Goal: Transaction & Acquisition: Purchase product/service

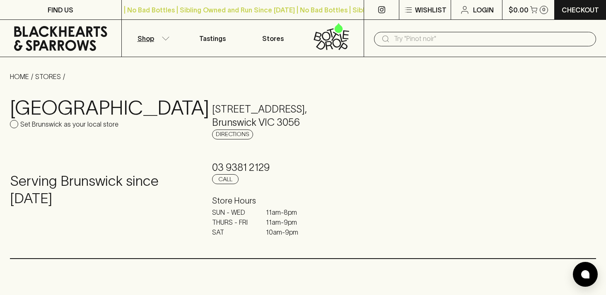
click at [166, 27] on button "Shop" at bounding box center [152, 38] width 60 height 37
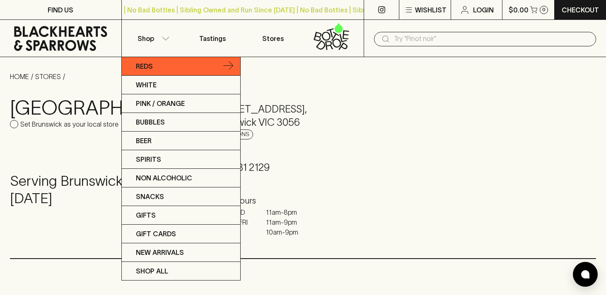
click at [169, 70] on link "Reds" at bounding box center [181, 66] width 118 height 19
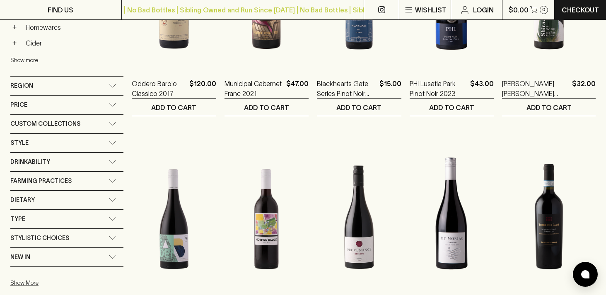
scroll to position [467, 0]
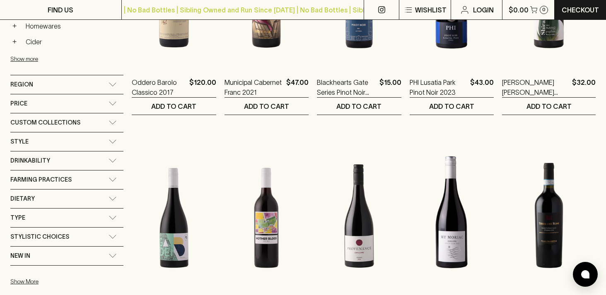
click at [109, 216] on icon at bounding box center [113, 218] width 8 height 4
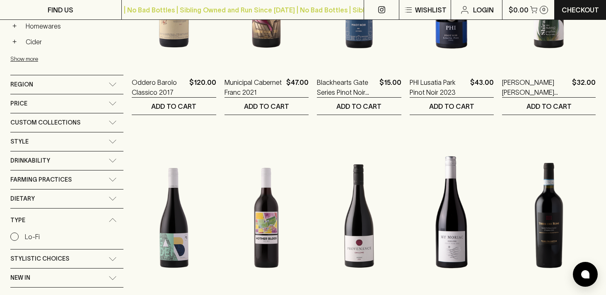
click at [103, 216] on div "Type" at bounding box center [66, 221] width 113 height 24
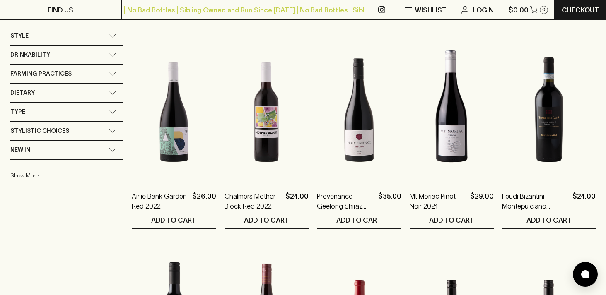
scroll to position [0, 0]
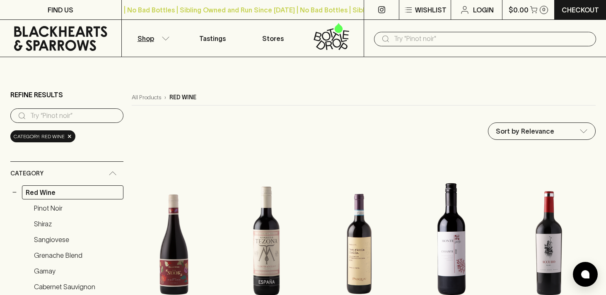
click at [459, 50] on div "​" at bounding box center [485, 38] width 242 height 37
click at [458, 45] on input "text" at bounding box center [492, 38] width 196 height 13
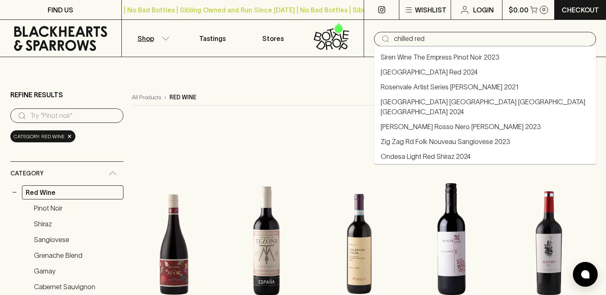
type input "chilled red"
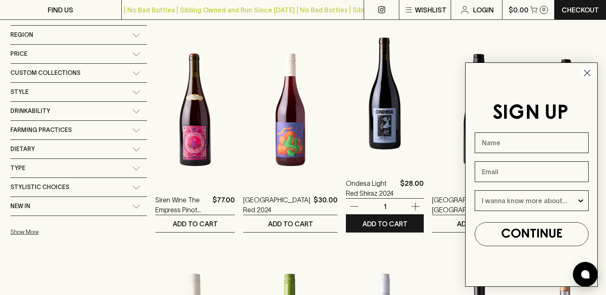
scroll to position [132, 0]
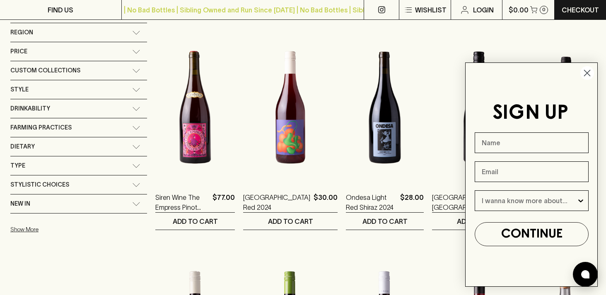
click at [592, 75] on circle "Close dialog" at bounding box center [587, 73] width 14 height 14
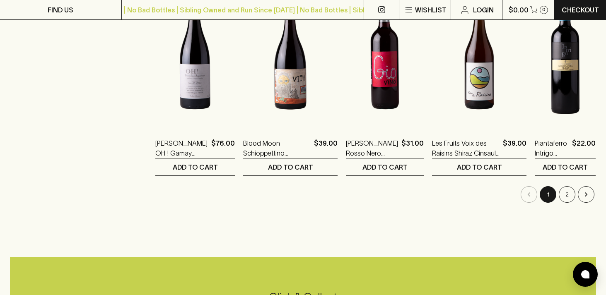
scroll to position [848, 0]
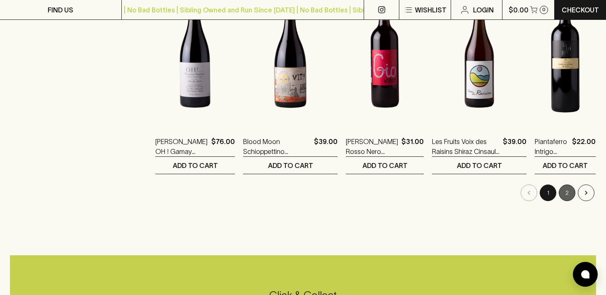
click at [572, 188] on button "2" at bounding box center [567, 193] width 17 height 17
